Goal: Task Accomplishment & Management: Use online tool/utility

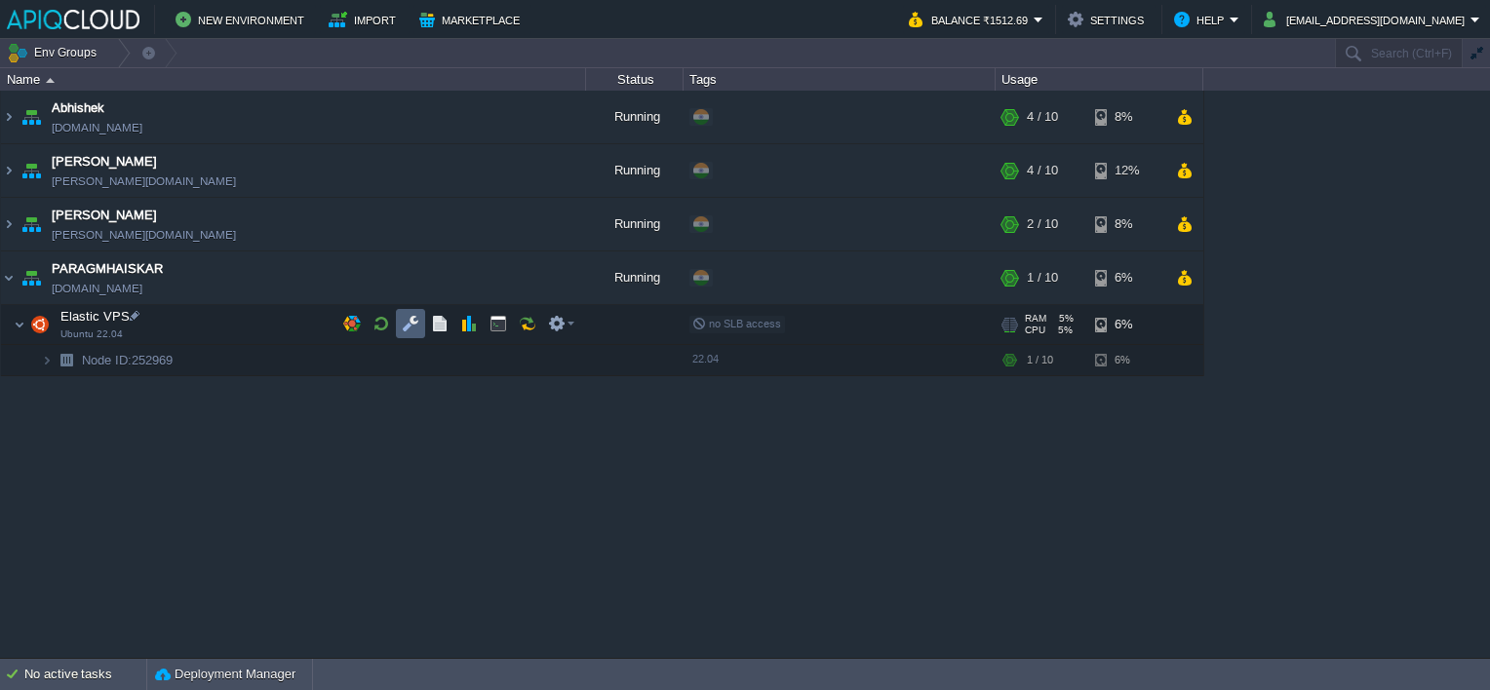
click at [411, 327] on button "button" at bounding box center [411, 324] width 18 height 18
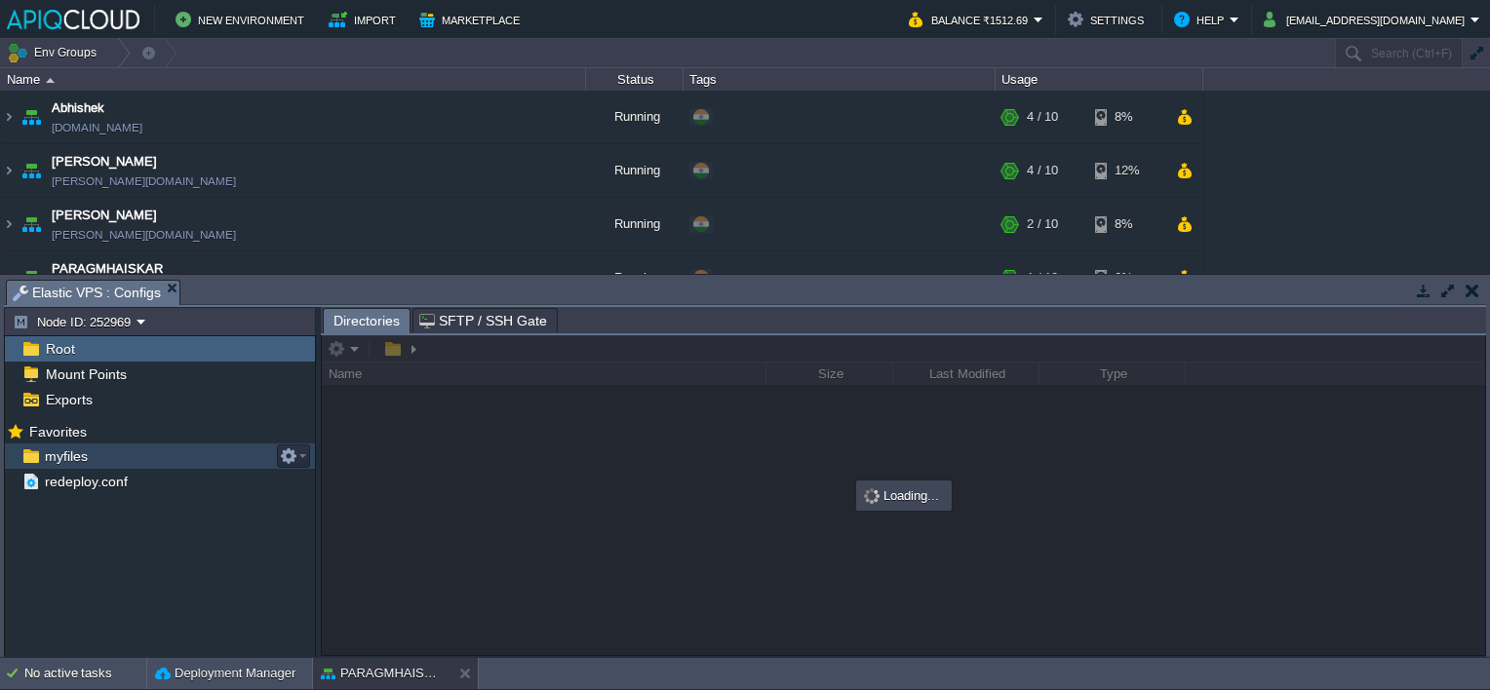
click at [63, 463] on span "myfiles" at bounding box center [66, 457] width 50 height 18
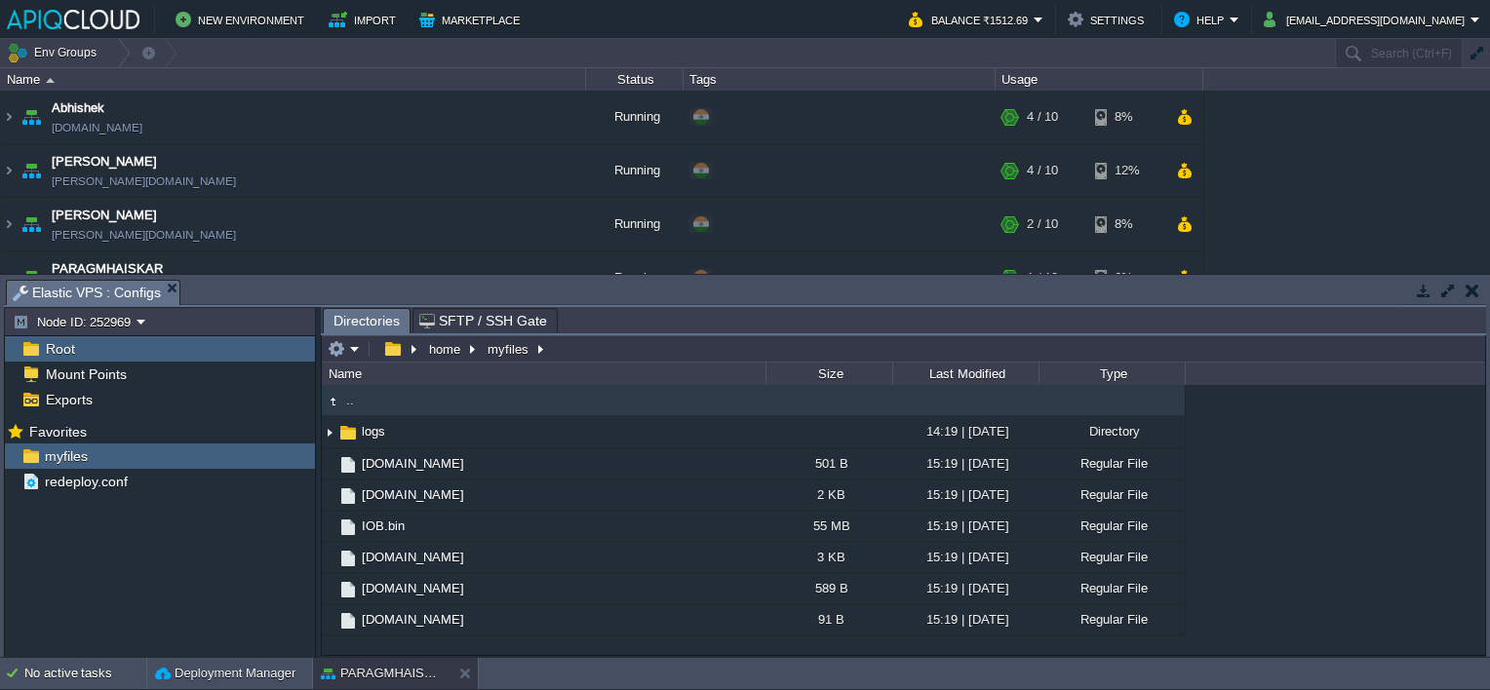
click at [1479, 291] on td at bounding box center [1472, 290] width 24 height 23
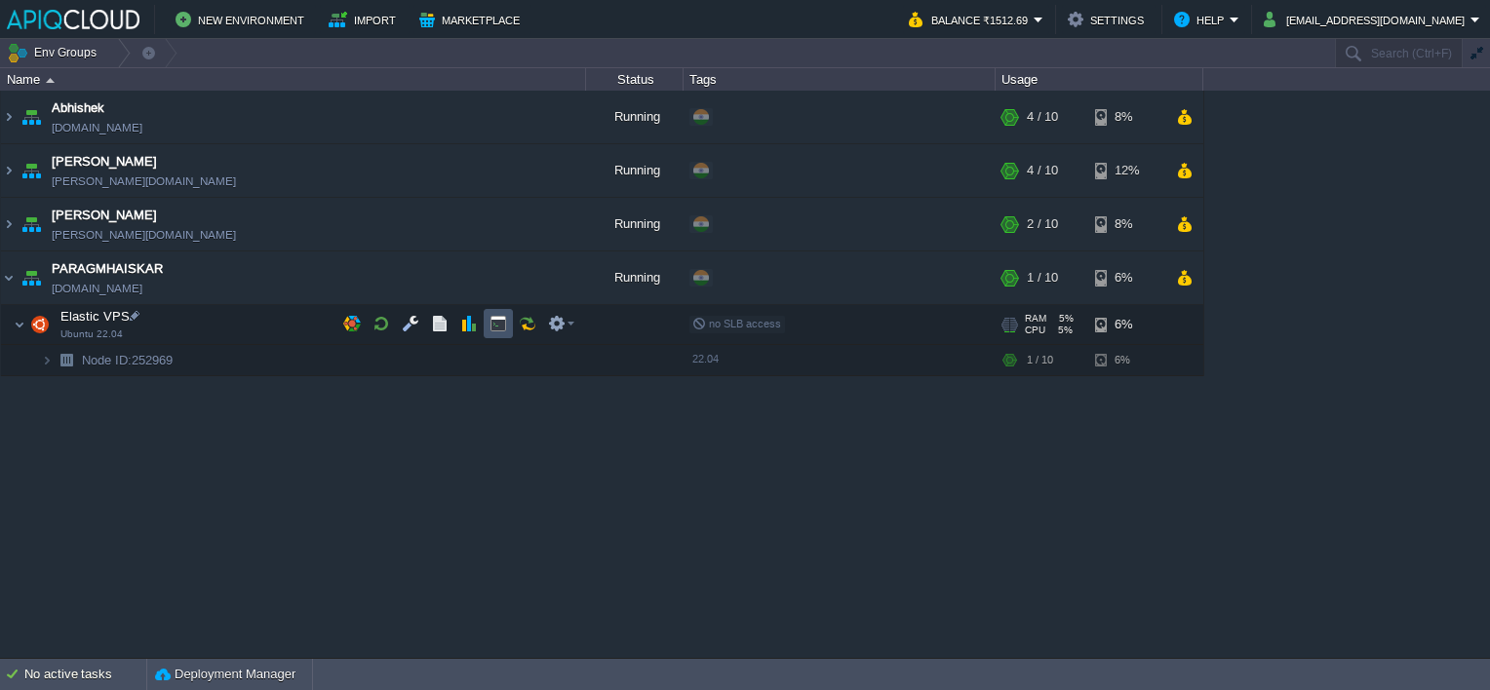
click at [495, 325] on button "button" at bounding box center [499, 324] width 18 height 18
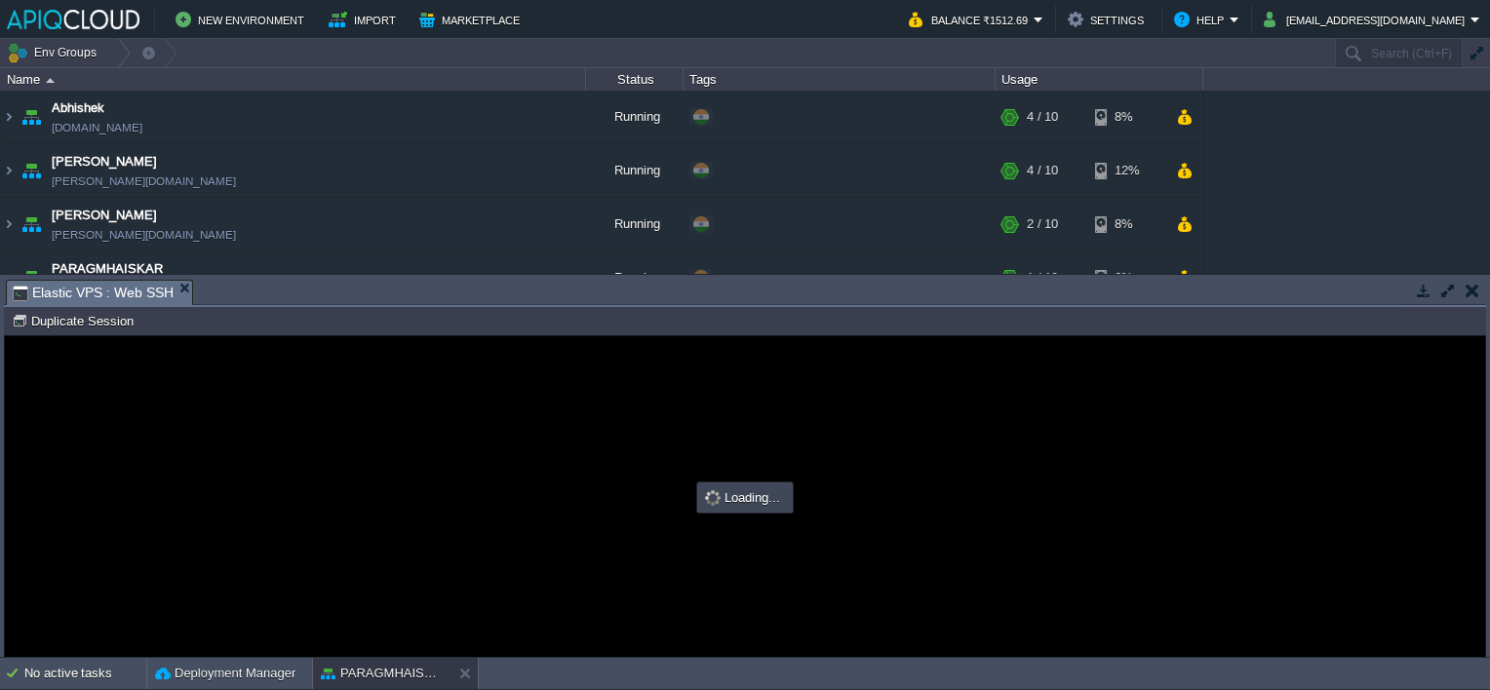
type input "#000000"
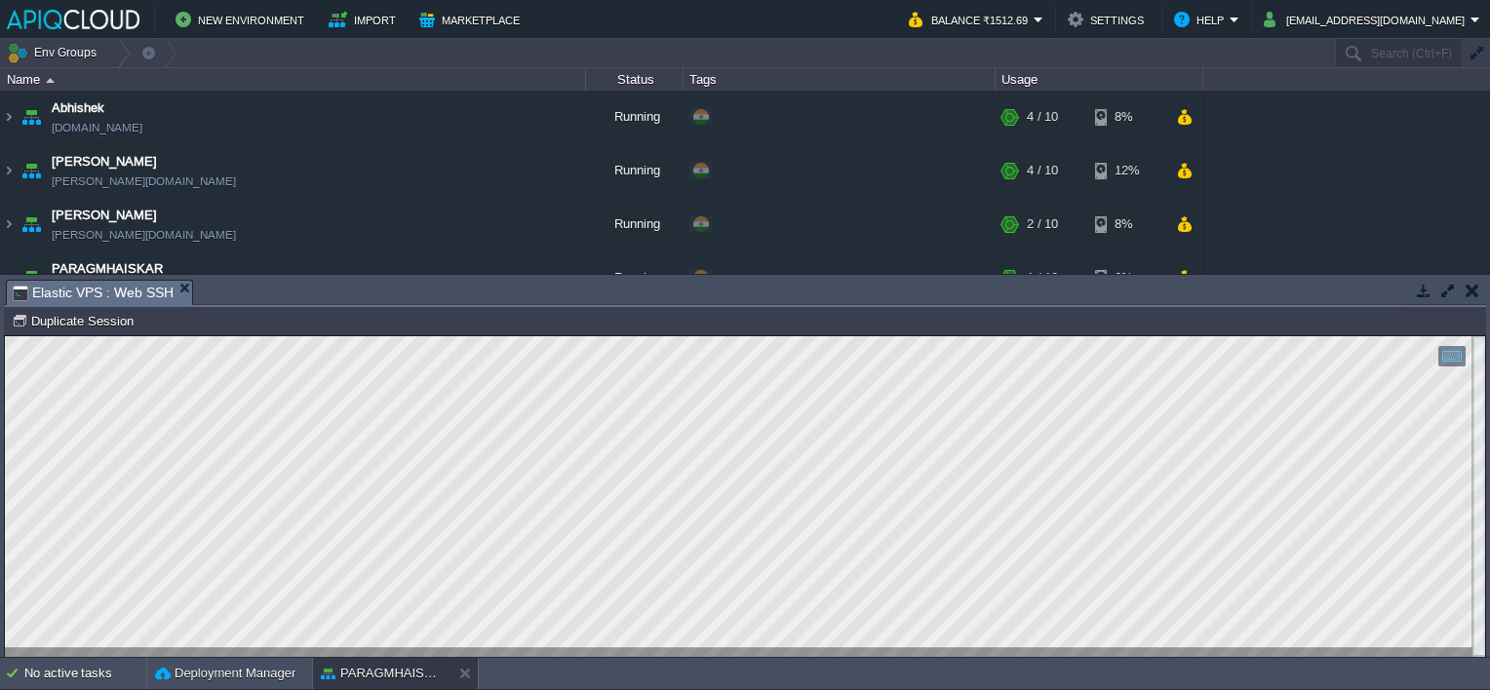
click at [1467, 293] on button "button" at bounding box center [1473, 291] width 14 height 18
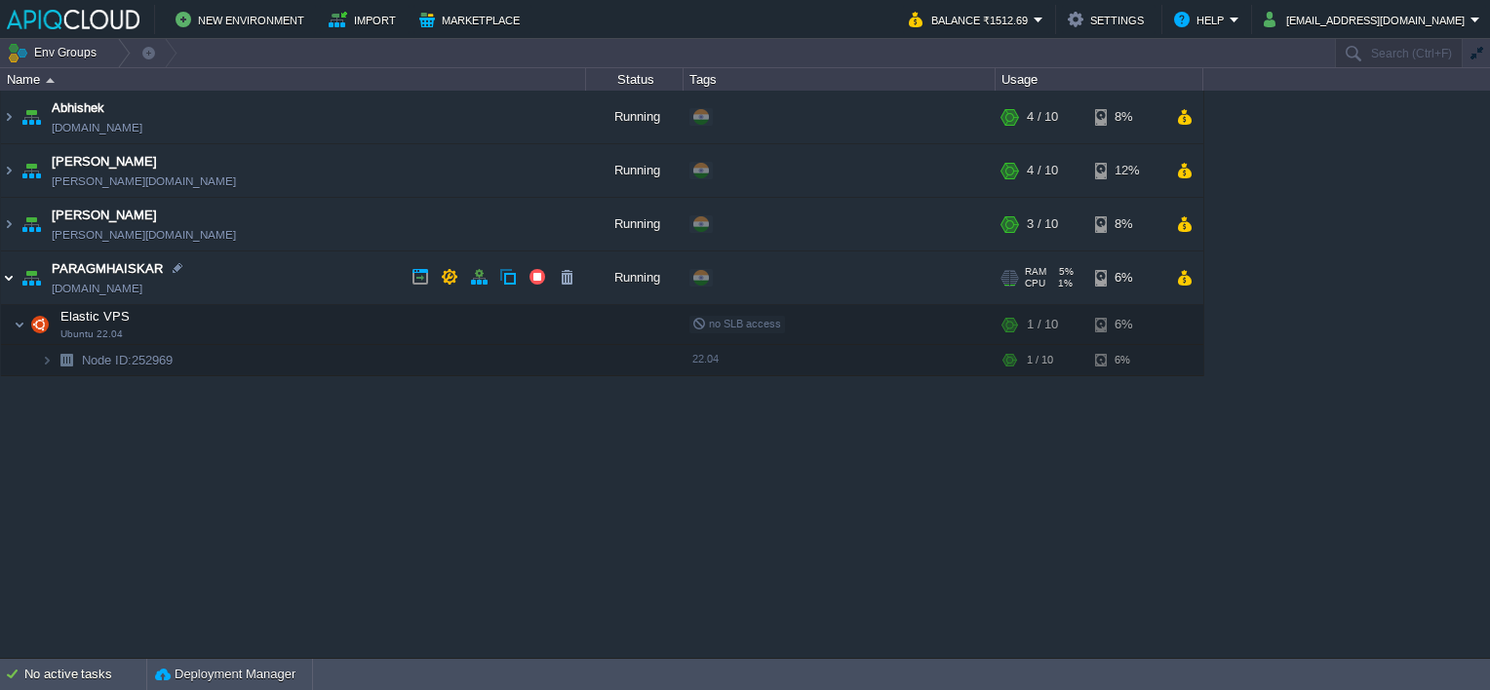
click at [12, 275] on img at bounding box center [9, 278] width 16 height 53
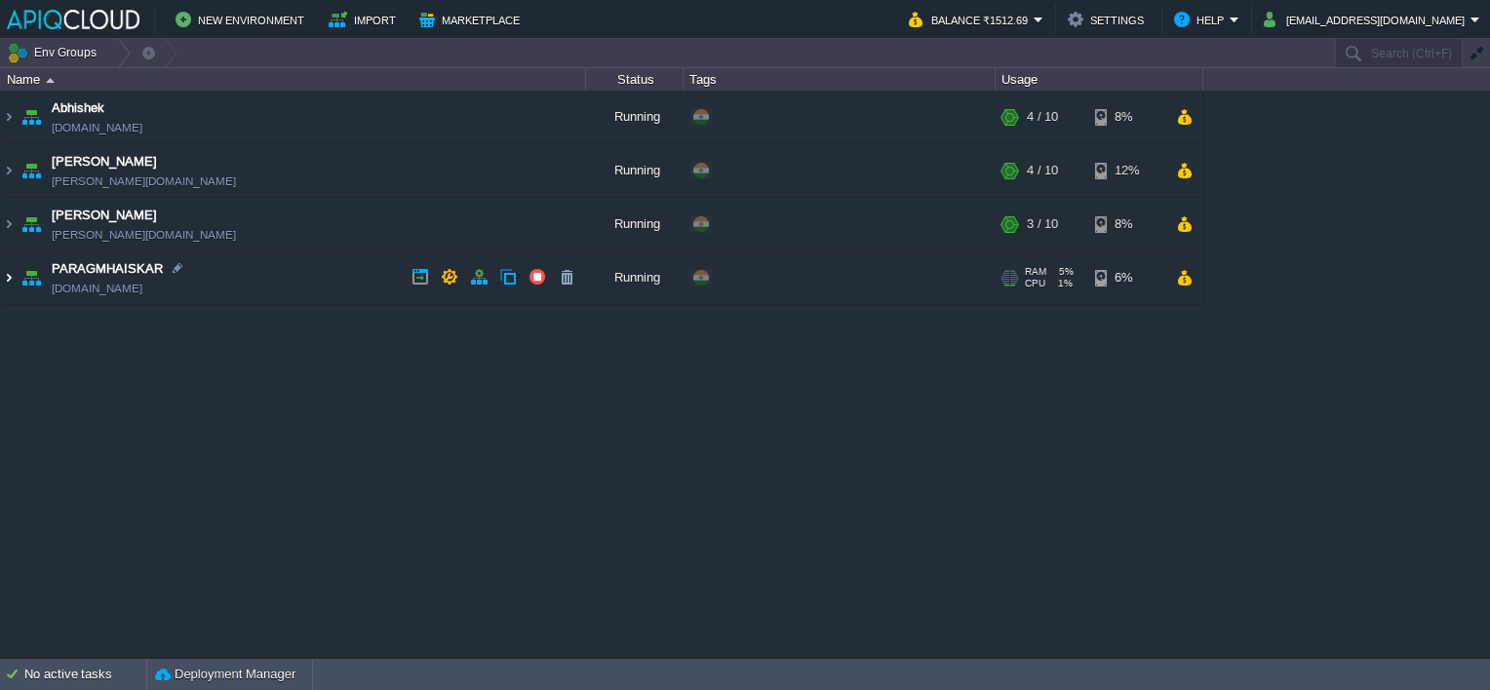
click at [4, 269] on img at bounding box center [9, 278] width 16 height 53
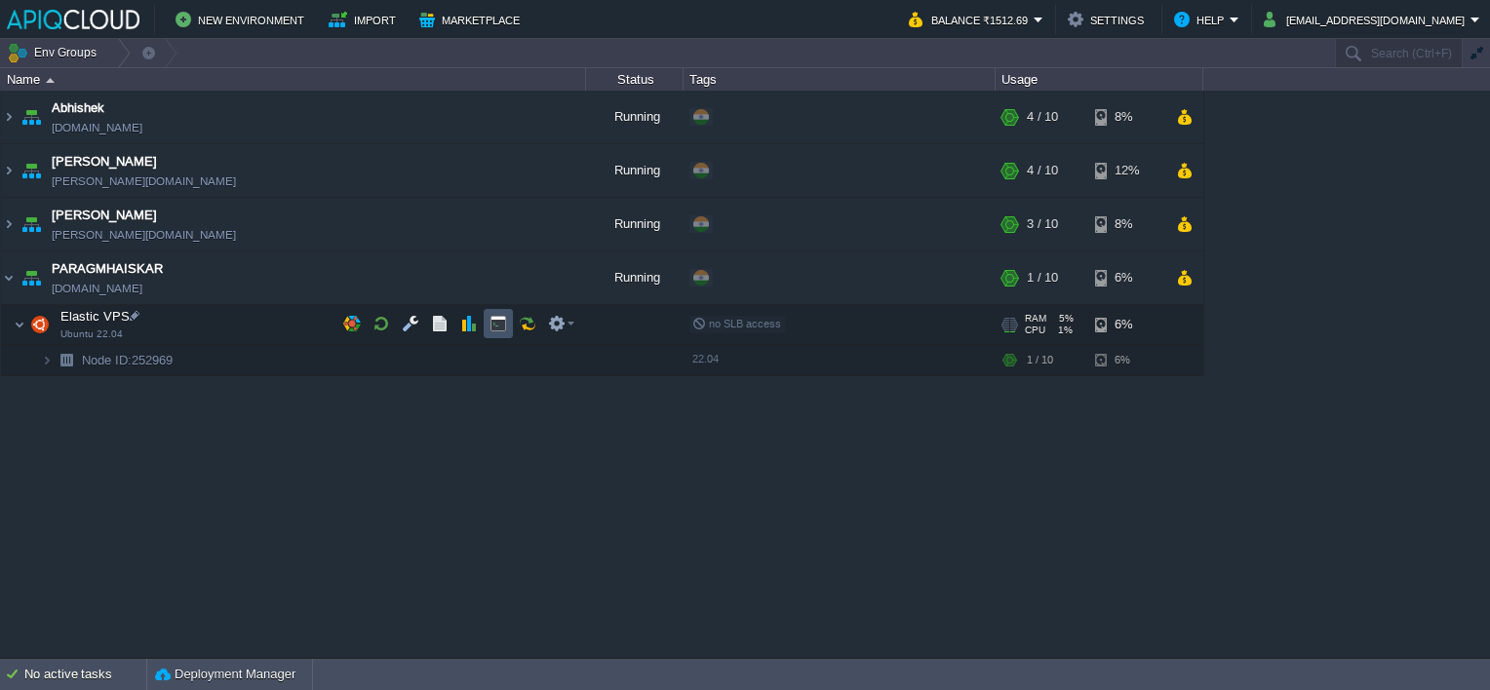
click at [493, 321] on button "button" at bounding box center [499, 324] width 18 height 18
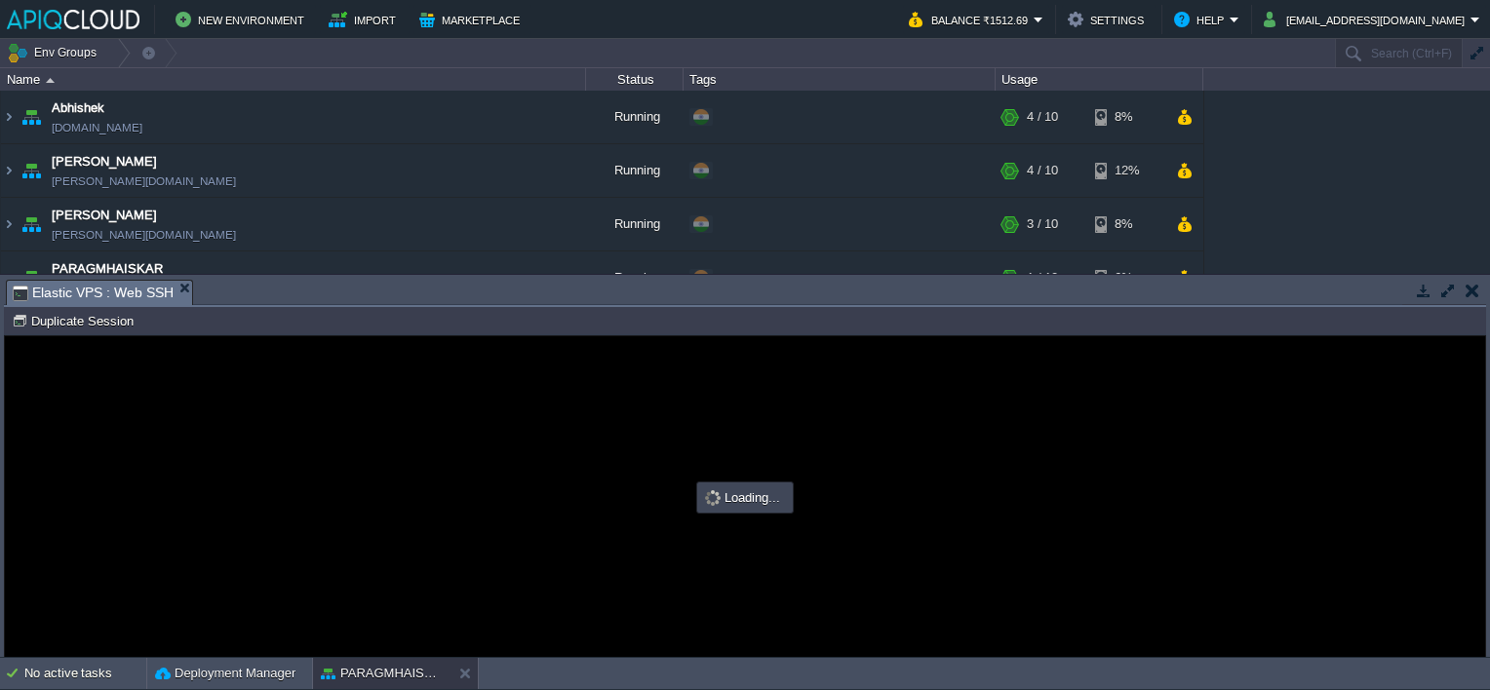
type input "#000000"
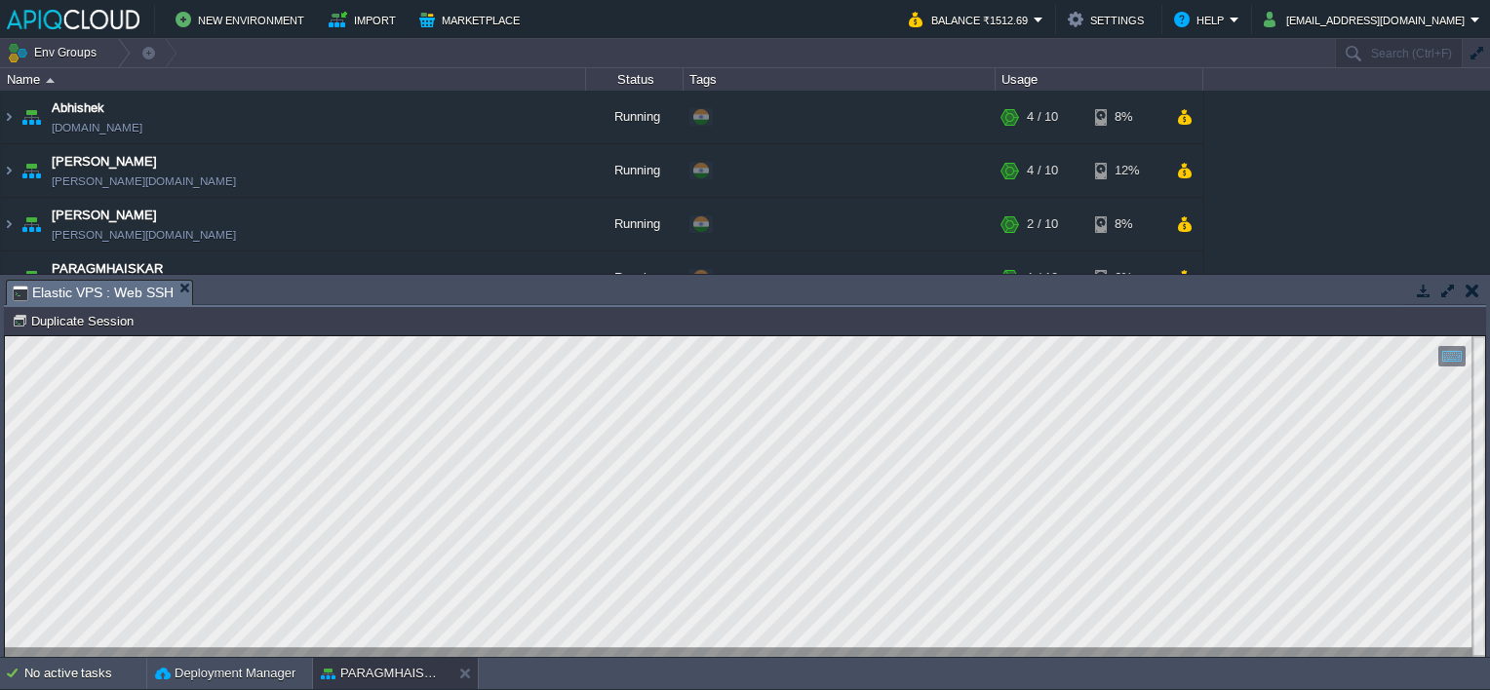
click at [1467, 284] on button "button" at bounding box center [1473, 291] width 14 height 18
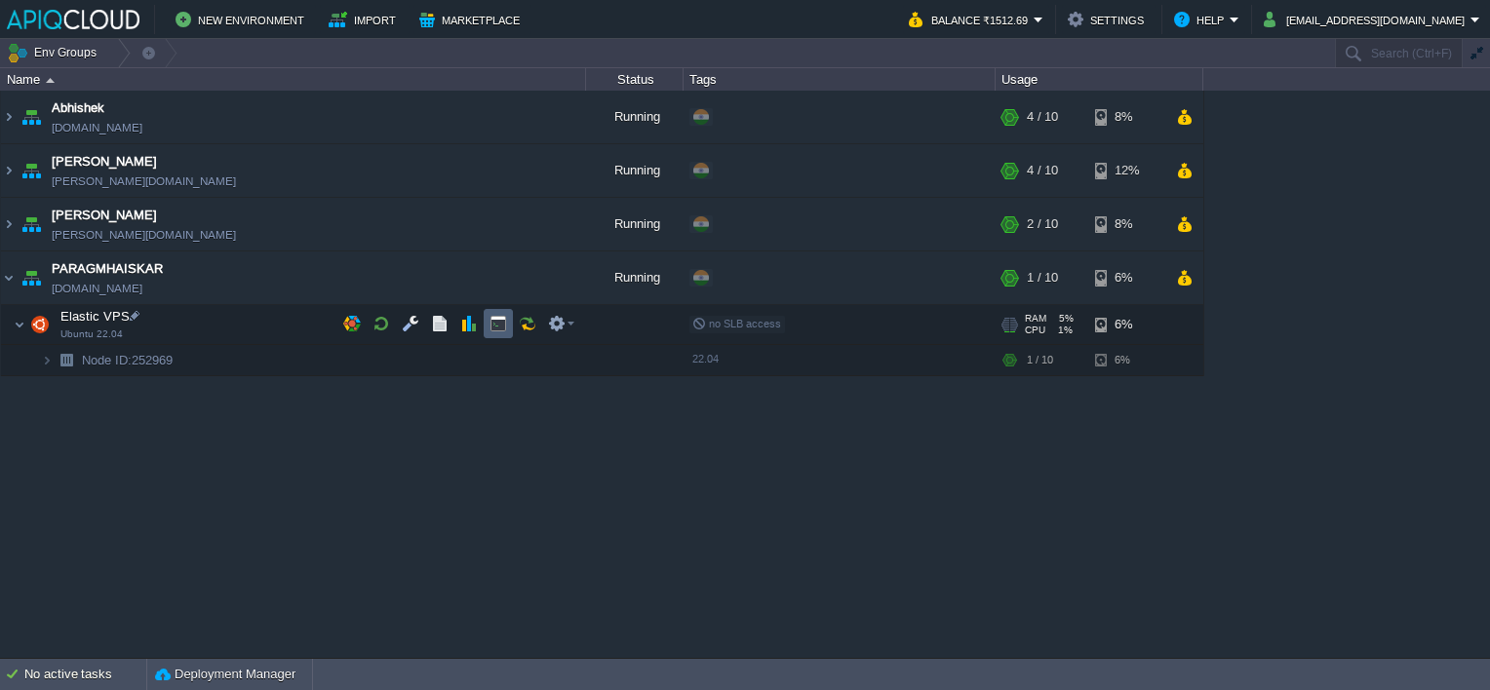
click at [493, 324] on button "button" at bounding box center [499, 324] width 18 height 18
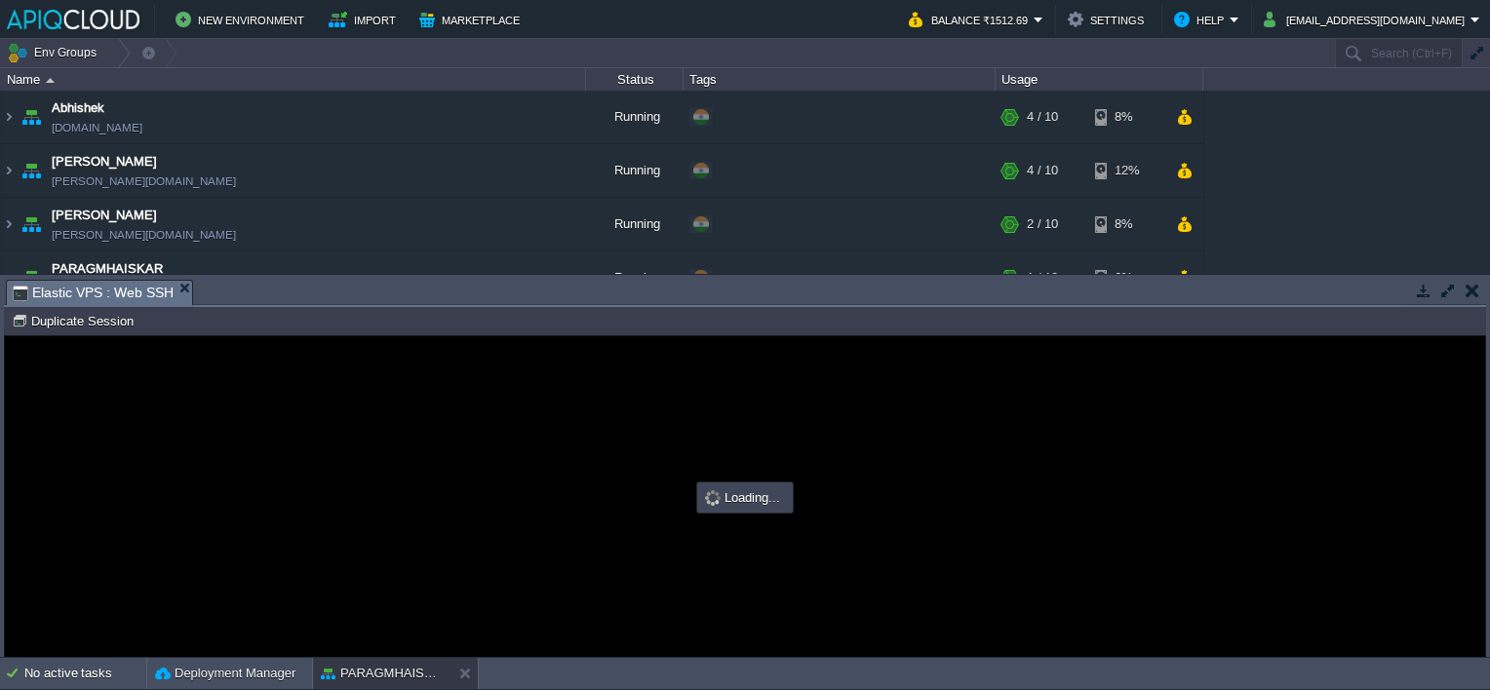
type input "#000000"
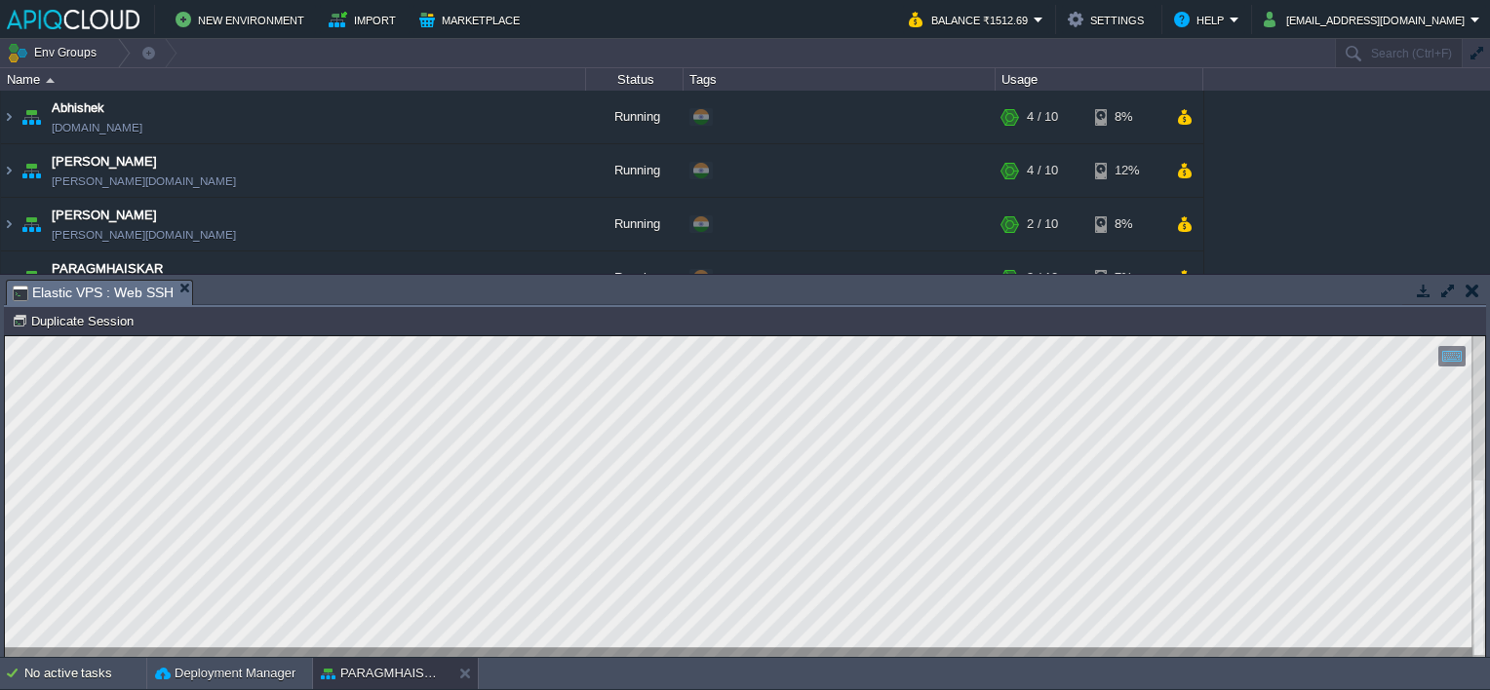
click at [1464, 291] on td at bounding box center [1472, 290] width 24 height 23
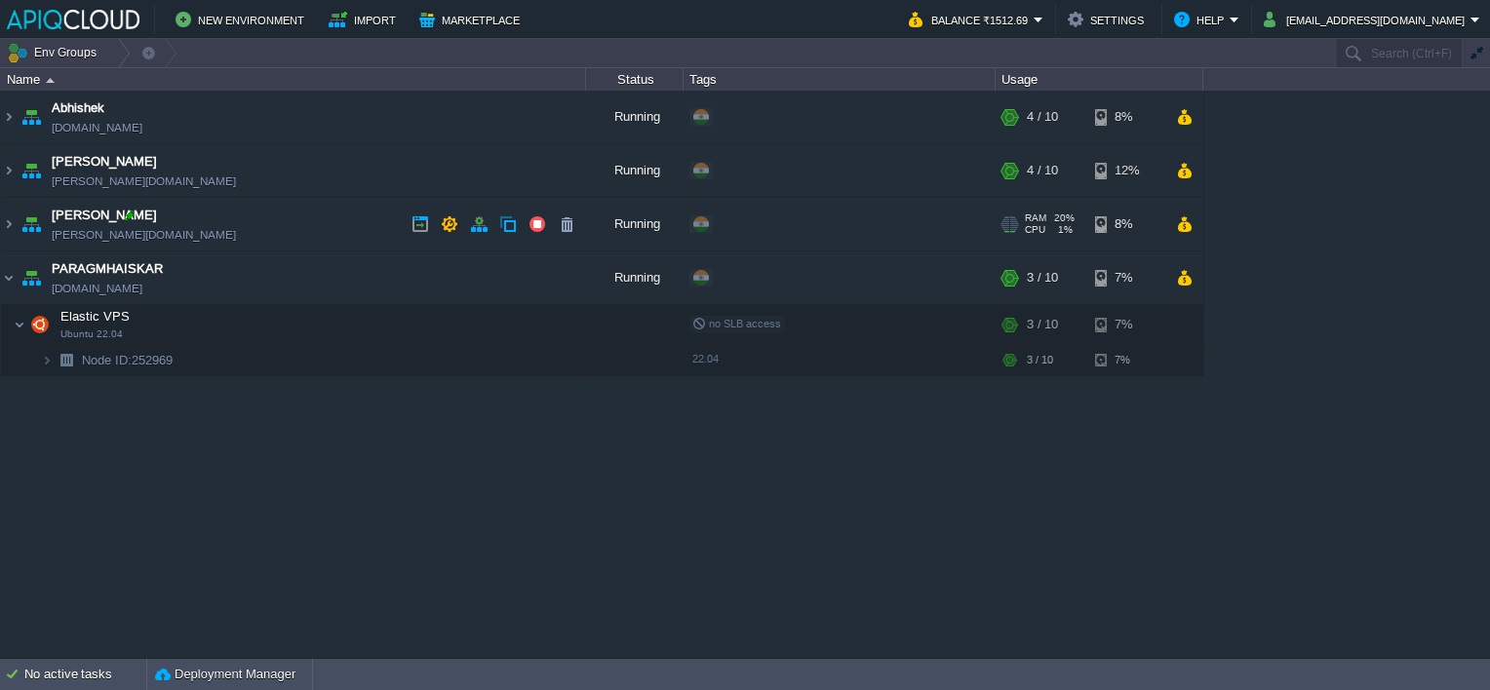
click at [131, 213] on div at bounding box center [130, 216] width 18 height 18
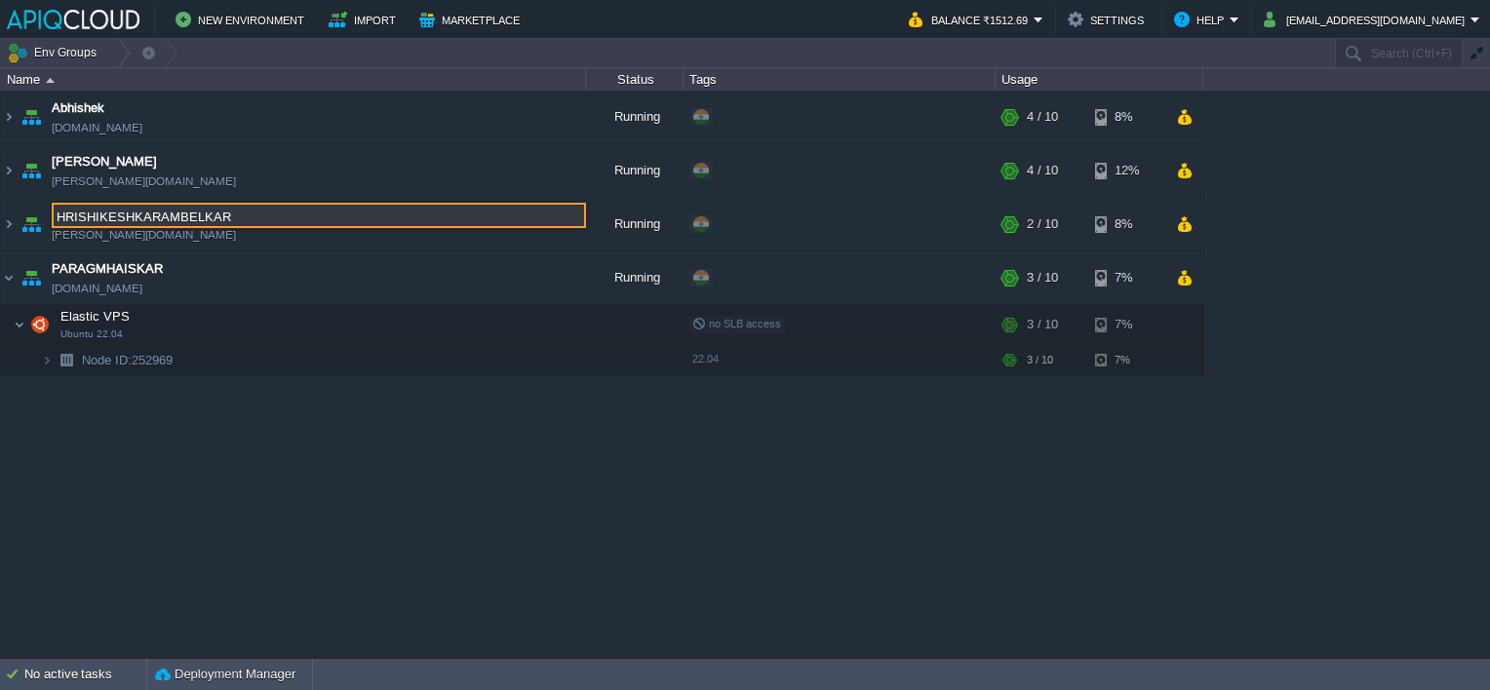
click at [212, 495] on div "Abhishek [DOMAIN_NAME] Running + Add to Env Group RAM 31% CPU 0% 4 / 10 8% Chai…" at bounding box center [745, 375] width 1490 height 568
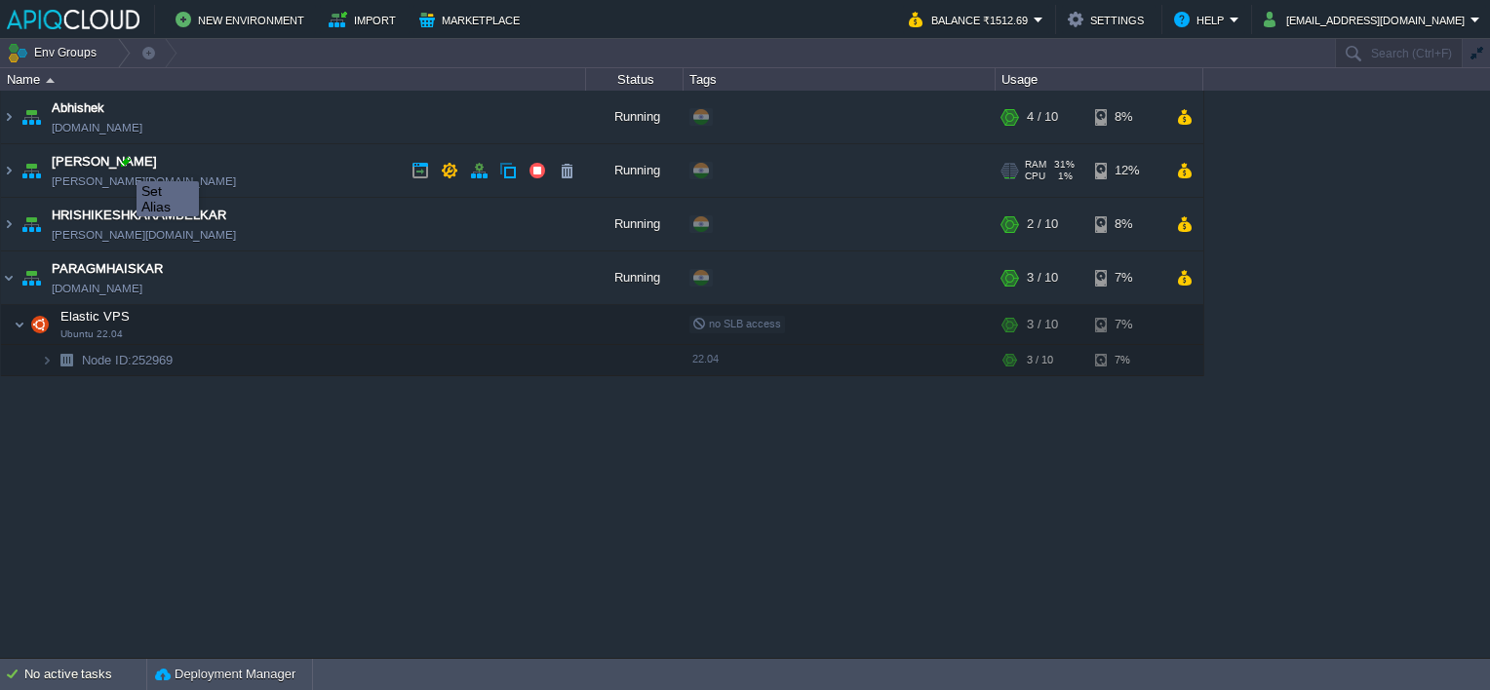
click at [122, 164] on div at bounding box center [126, 162] width 18 height 18
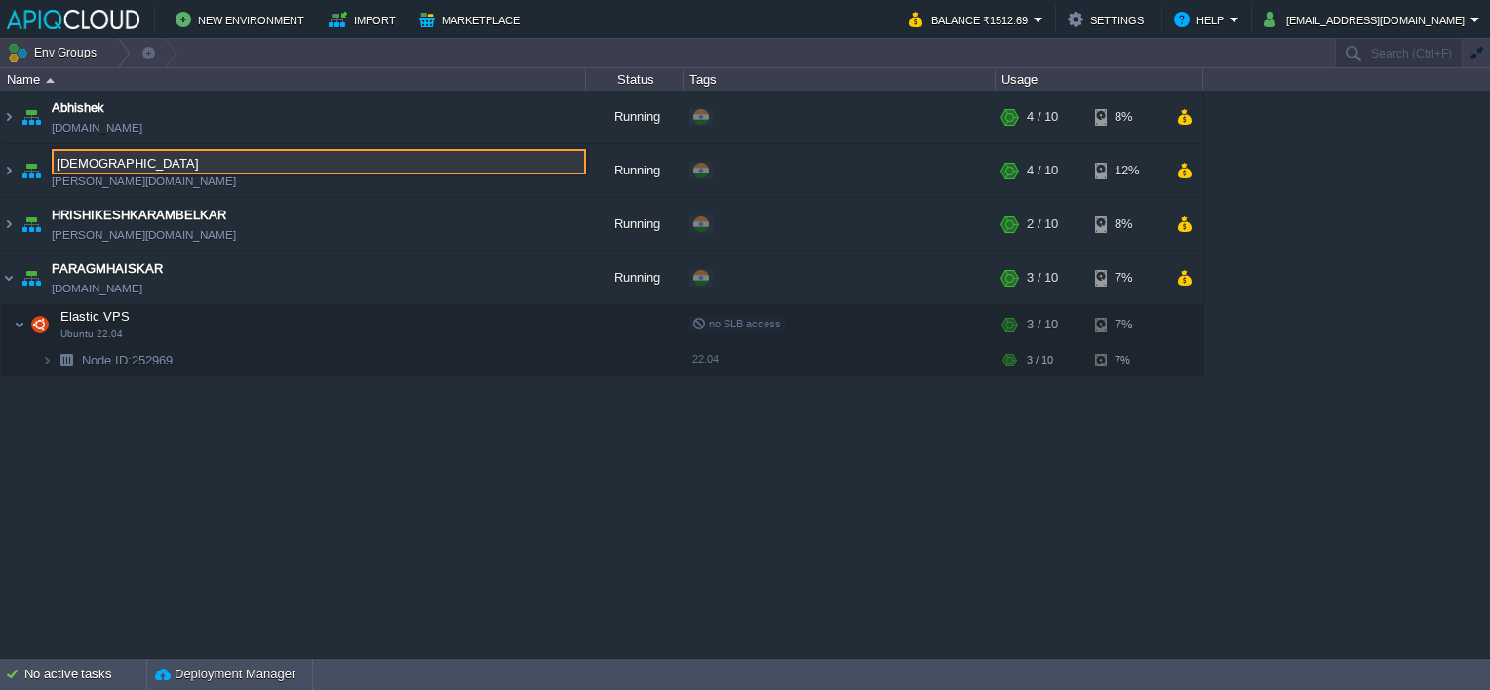
click at [170, 468] on div "Abhishek [DOMAIN_NAME] Running + Add to Env Group RAM 31% CPU 0% 4 / 10 8% Chai…" at bounding box center [745, 375] width 1490 height 568
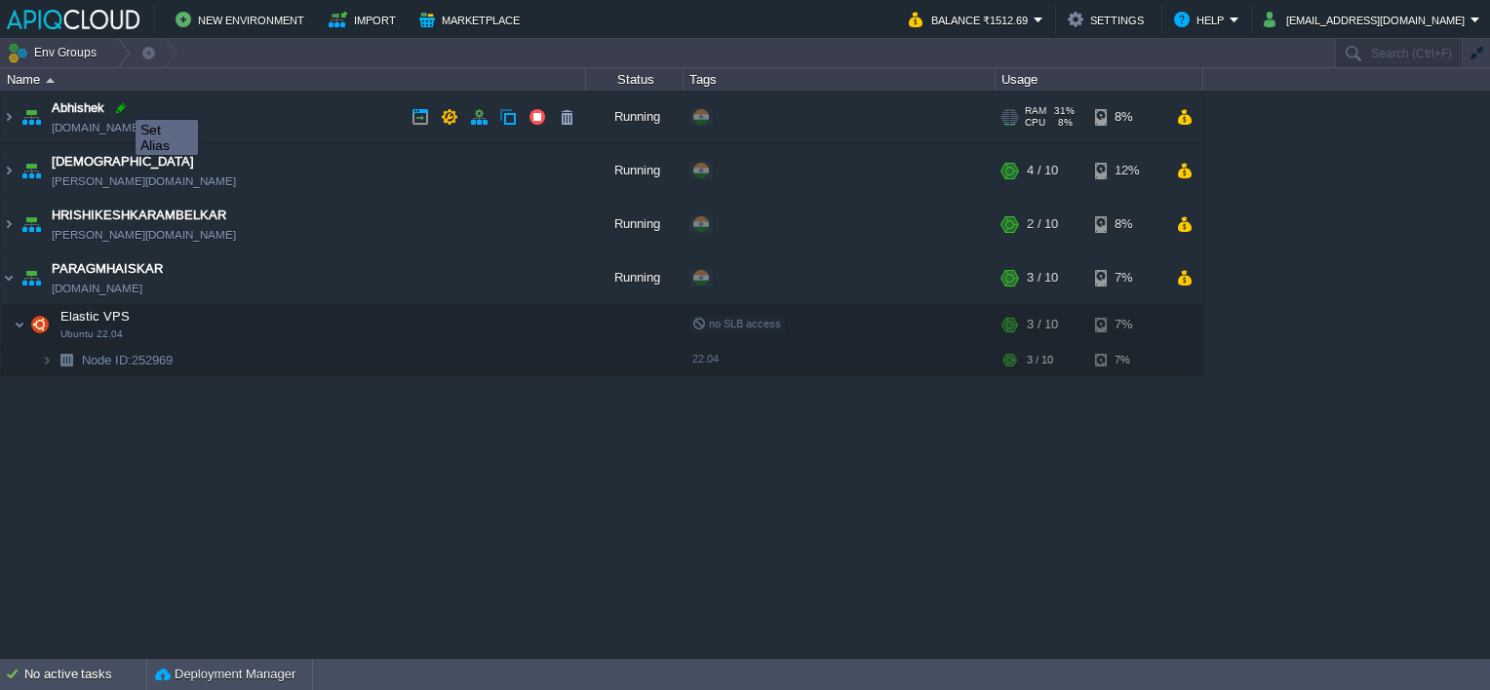
click at [121, 102] on div at bounding box center [121, 108] width 18 height 18
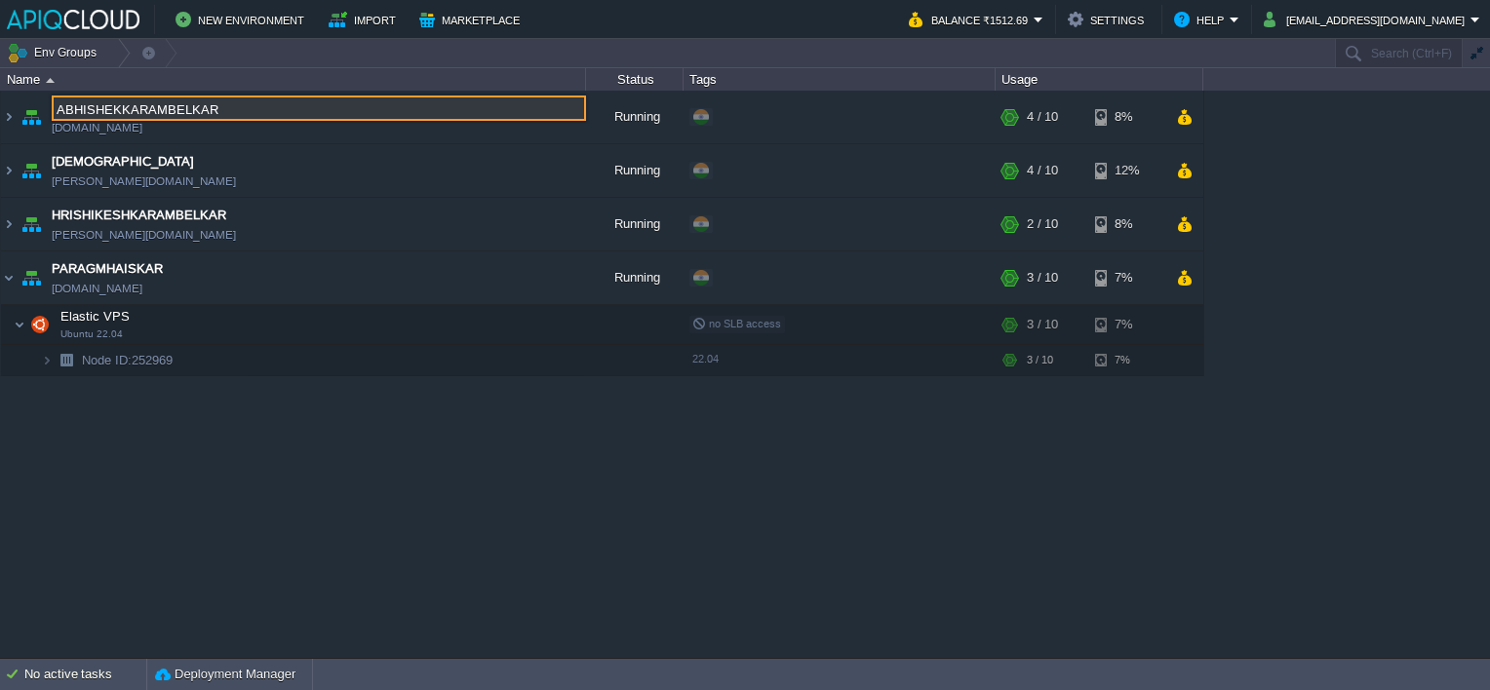
type input "ABHISHEKKARAMBELKAR"
click at [242, 482] on div "Abhishek [DOMAIN_NAME] Running + Add to Env Group RAM 31% CPU 8% 4 / 10 8% CHAI…" at bounding box center [745, 375] width 1490 height 568
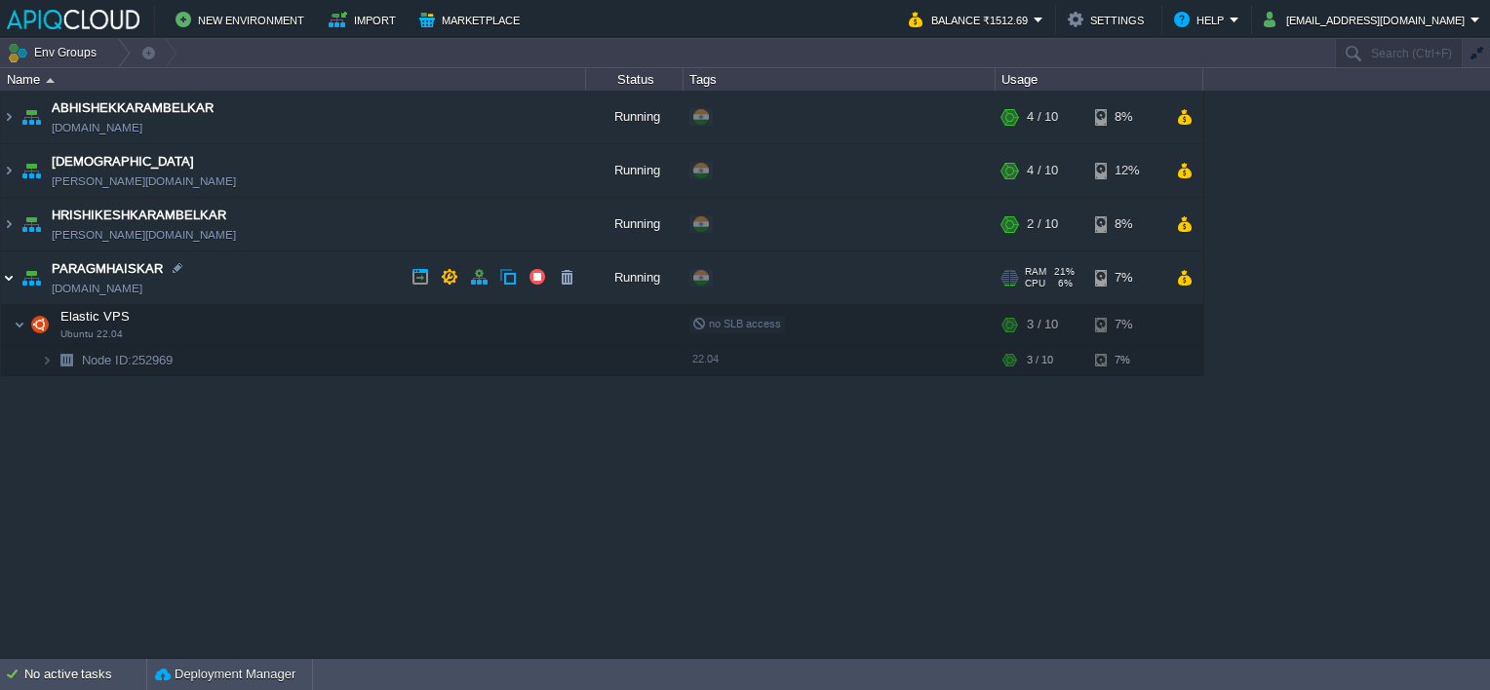
click at [8, 281] on img at bounding box center [9, 278] width 16 height 53
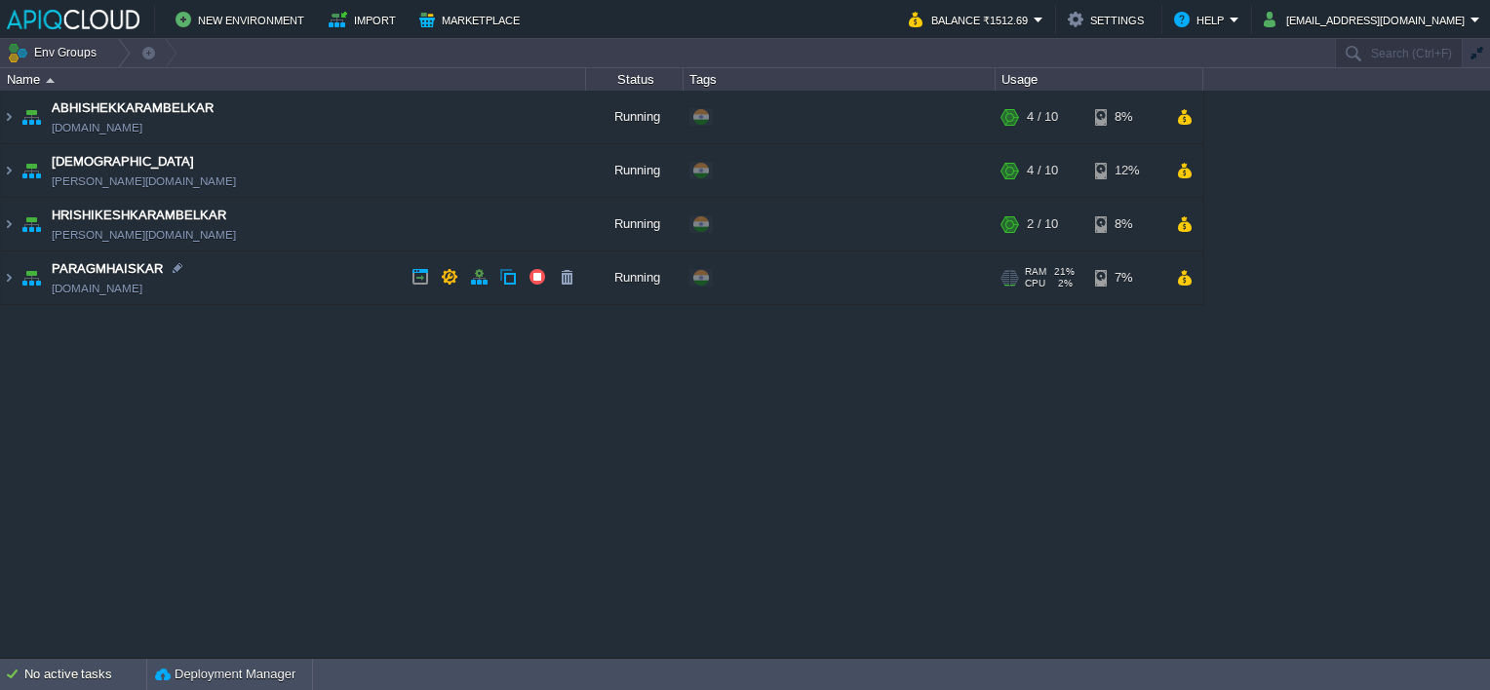
click at [339, 262] on td "PARAGMHAISKAR [DOMAIN_NAME]" at bounding box center [293, 279] width 585 height 54
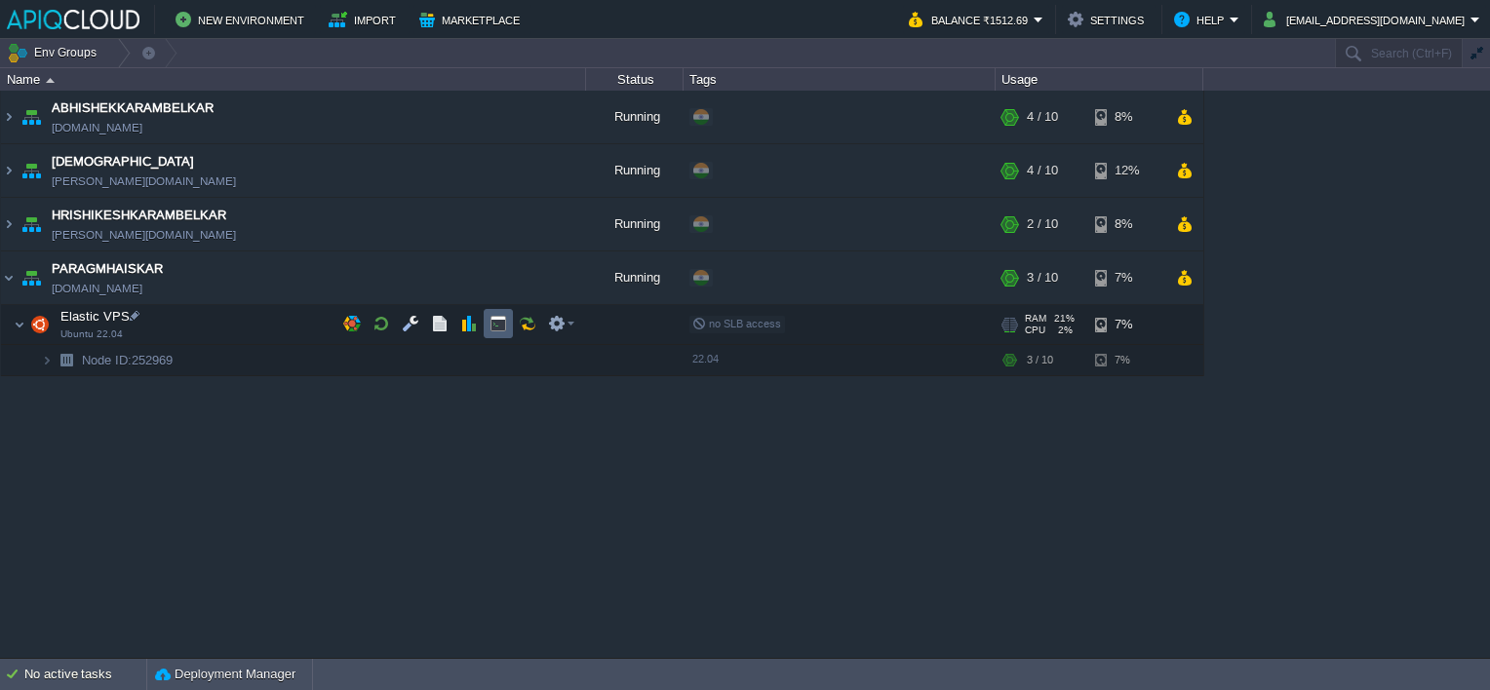
click at [490, 321] on button "button" at bounding box center [499, 324] width 18 height 18
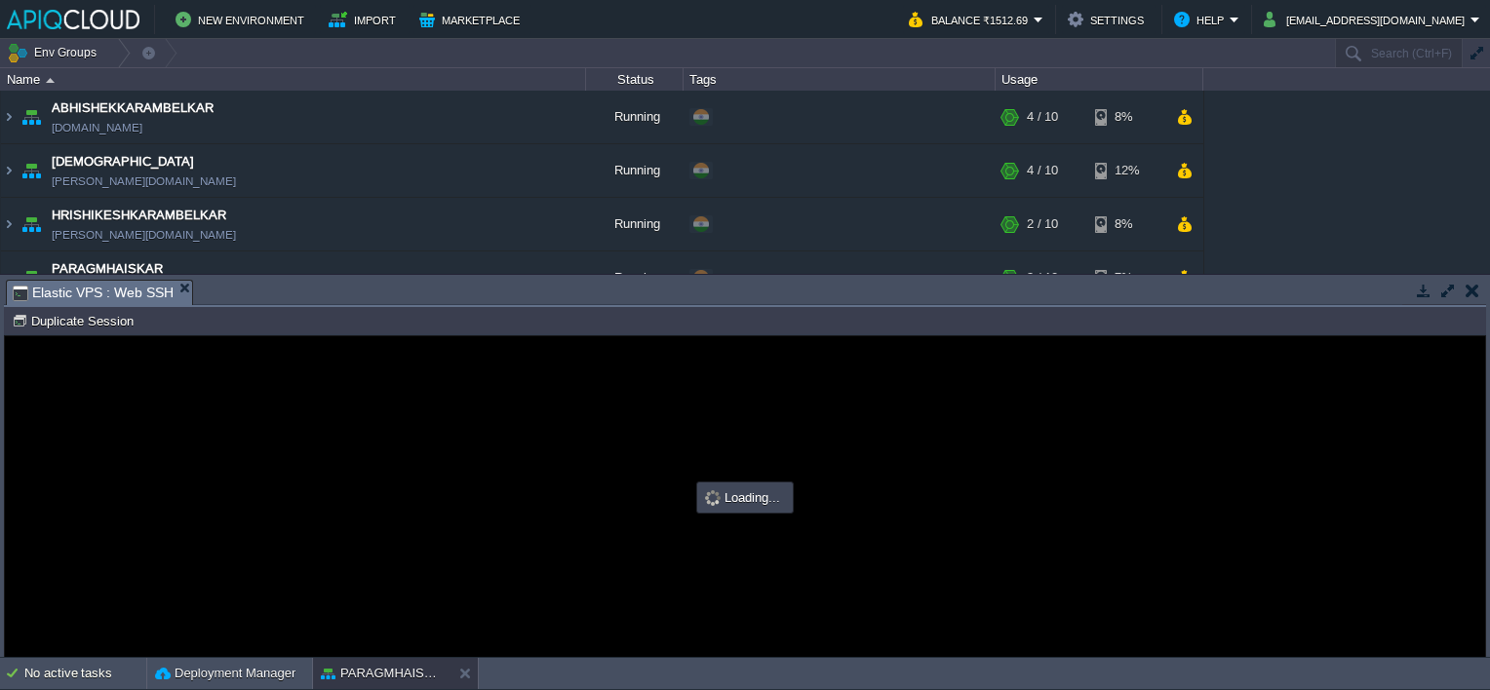
type input "#000000"
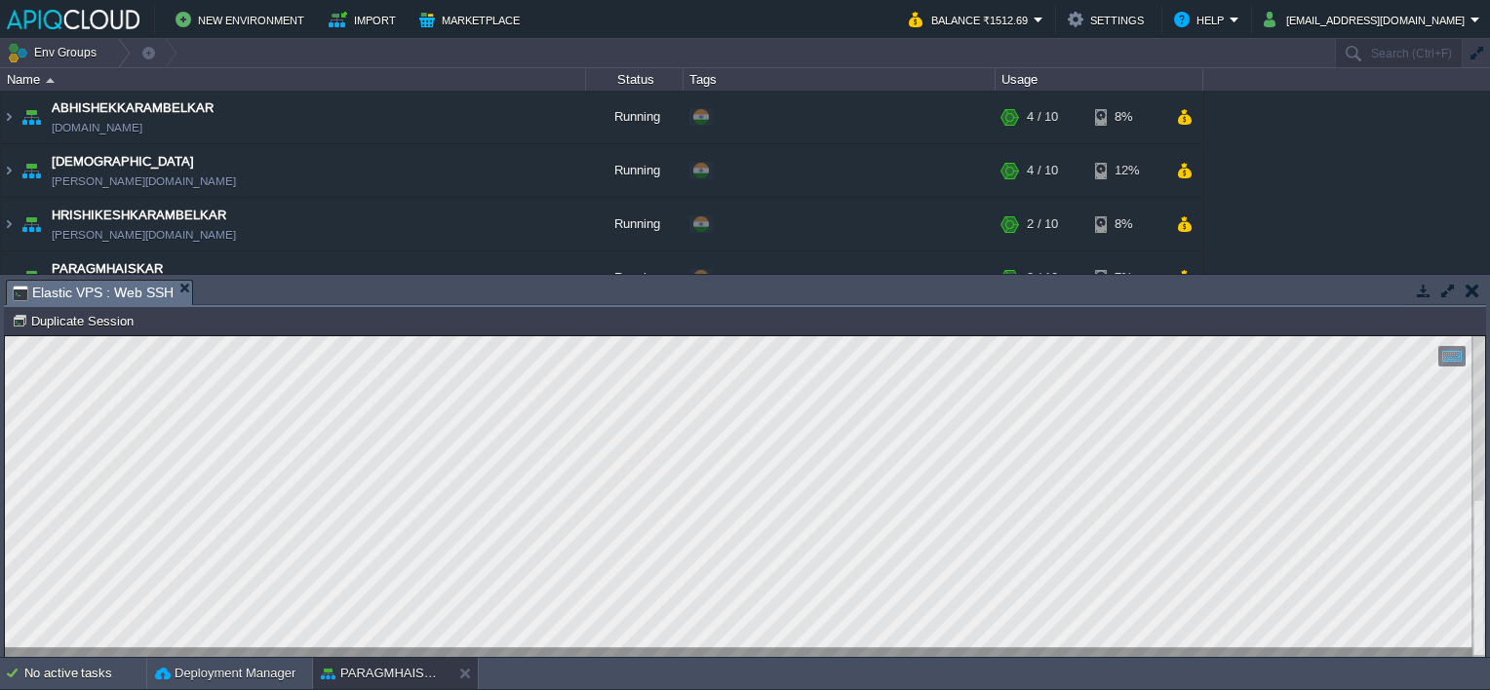
click at [1471, 291] on button "button" at bounding box center [1473, 291] width 14 height 18
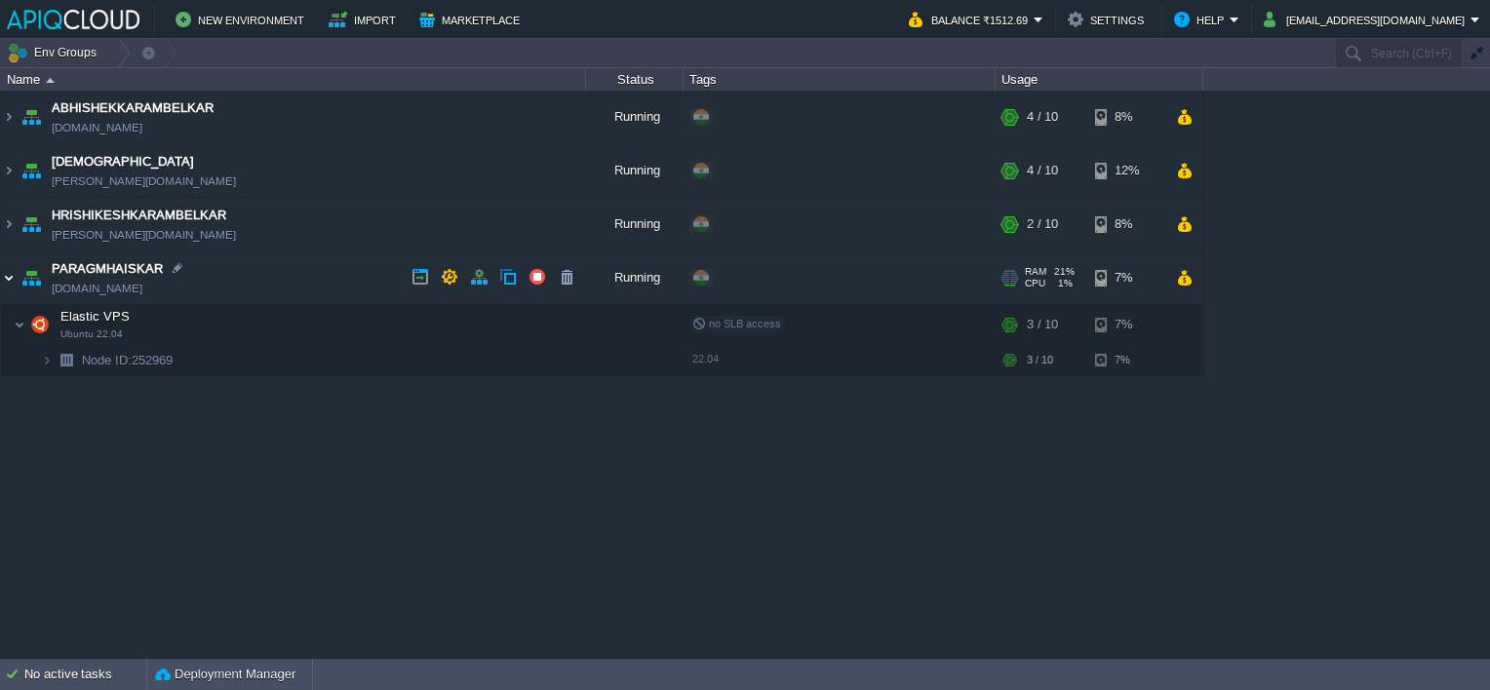
click at [8, 279] on img at bounding box center [9, 278] width 16 height 53
